Goal: Task Accomplishment & Management: Manage account settings

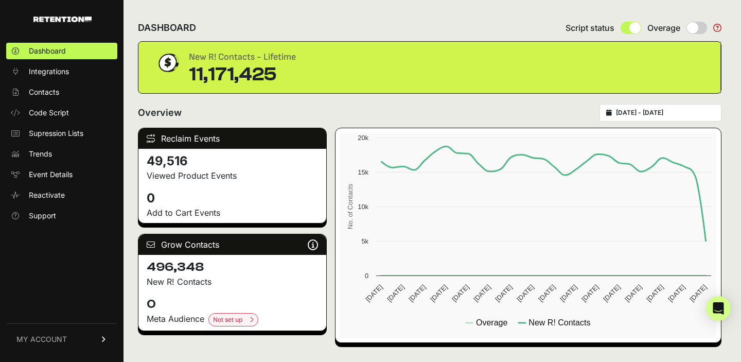
click at [53, 339] on span "MY ACCOUNT" at bounding box center [41, 339] width 50 height 10
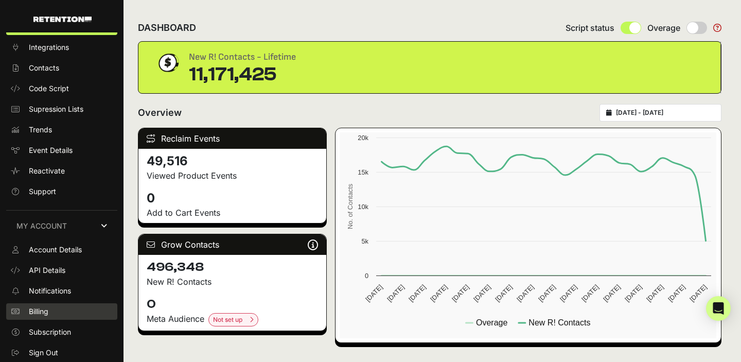
click at [58, 313] on link "Billing" at bounding box center [61, 311] width 111 height 16
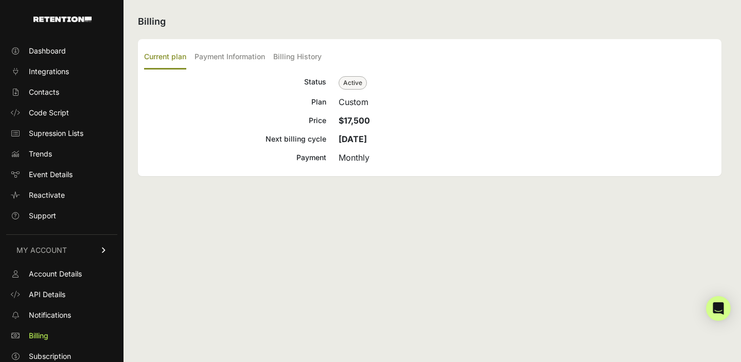
scroll to position [24, 0]
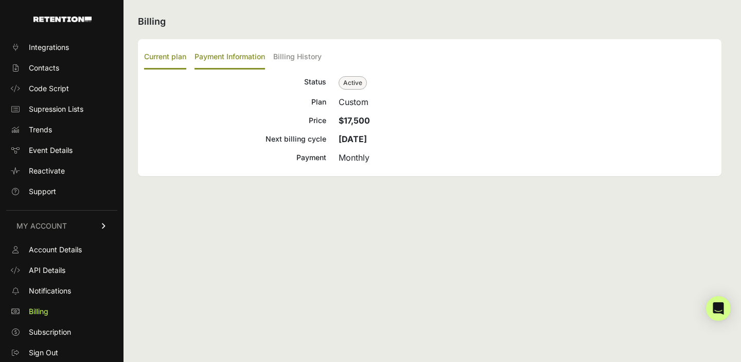
click at [264, 60] on label "Payment Information" at bounding box center [230, 57] width 71 height 24
click at [0, 0] on input "Payment Information" at bounding box center [0, 0] width 0 height 0
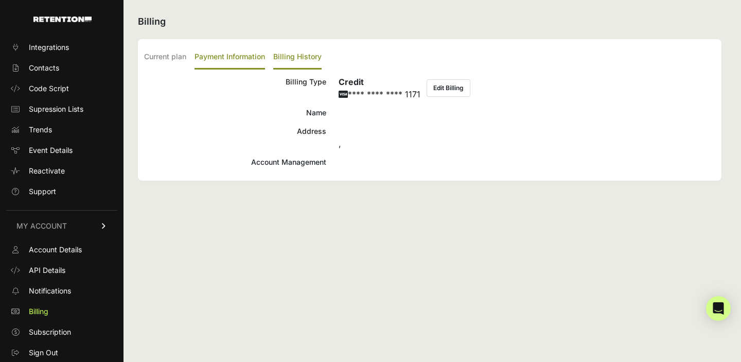
click at [292, 56] on label "Billing History" at bounding box center [297, 57] width 48 height 24
click at [0, 0] on input "Billing History" at bounding box center [0, 0] width 0 height 0
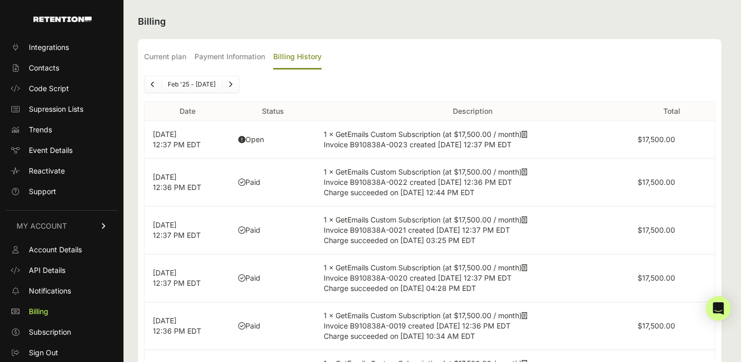
click at [528, 134] on icon at bounding box center [525, 134] width 6 height 7
